Goal: Transaction & Acquisition: Purchase product/service

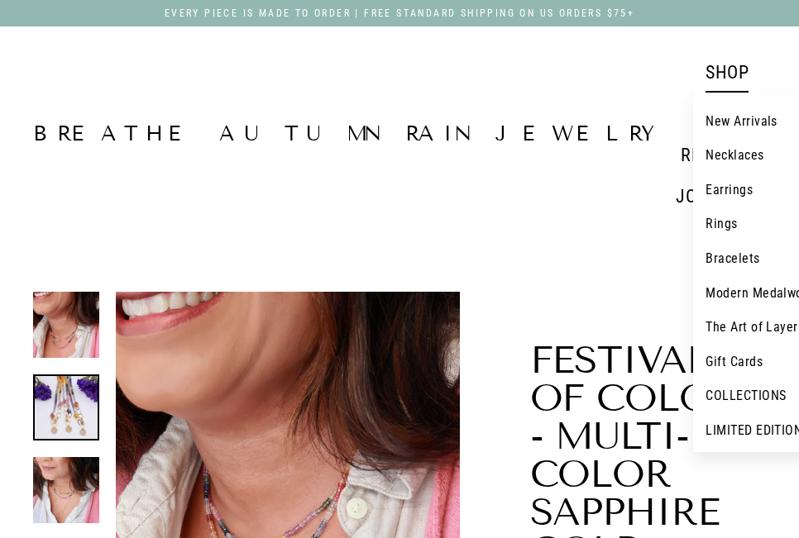
click at [693, 248] on link "Bracelets" at bounding box center [768, 258] width 151 height 35
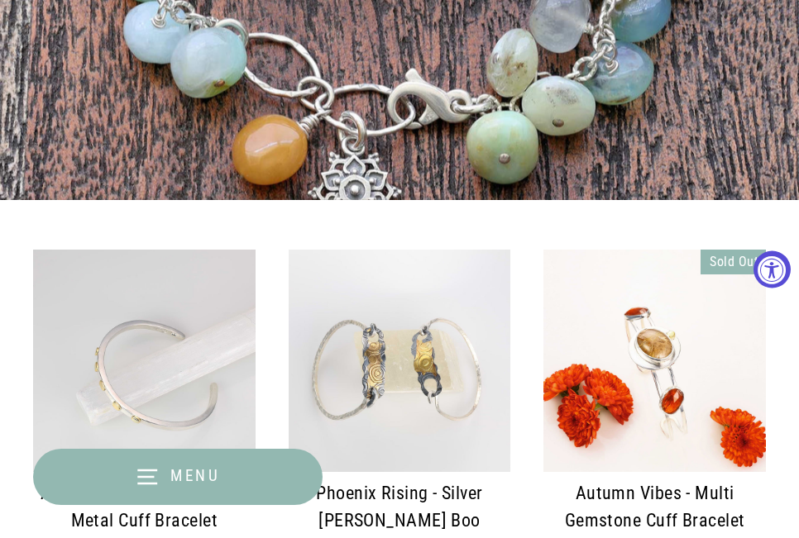
scroll to position [579, 0]
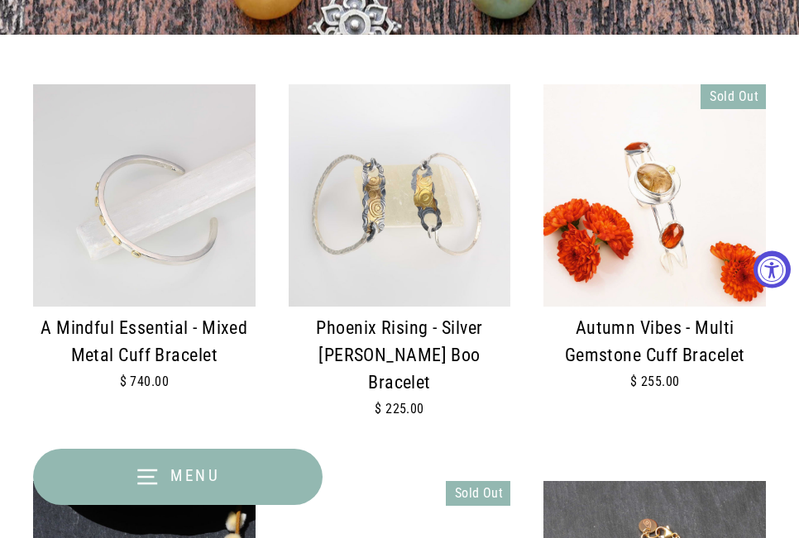
click at [437, 208] on img at bounding box center [400, 195] width 222 height 222
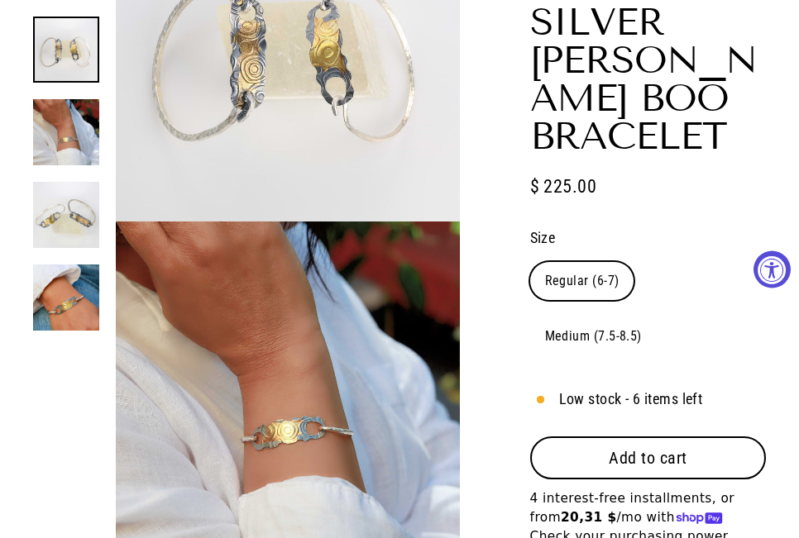
select select "3"
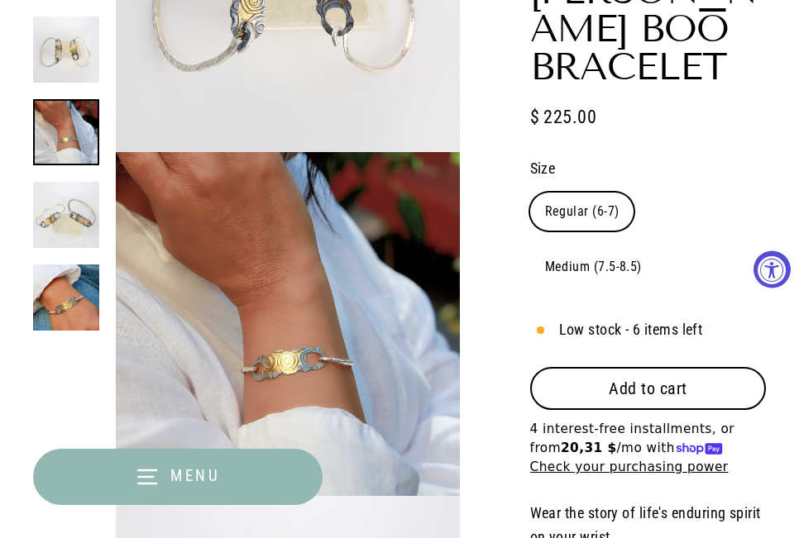
scroll to position [496, 0]
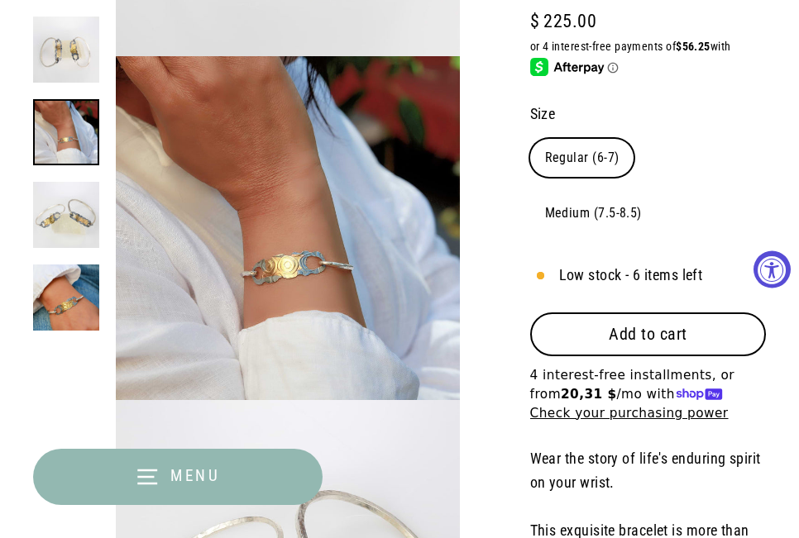
click at [656, 324] on span "Add to cart" at bounding box center [648, 334] width 79 height 20
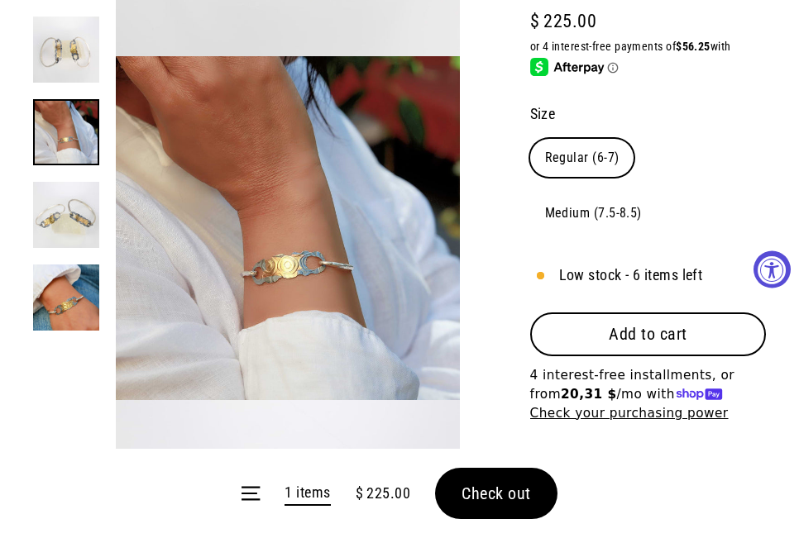
click at [467, 506] on button "Check out" at bounding box center [496, 493] width 122 height 51
